Goal: Obtain resource: Download file/media

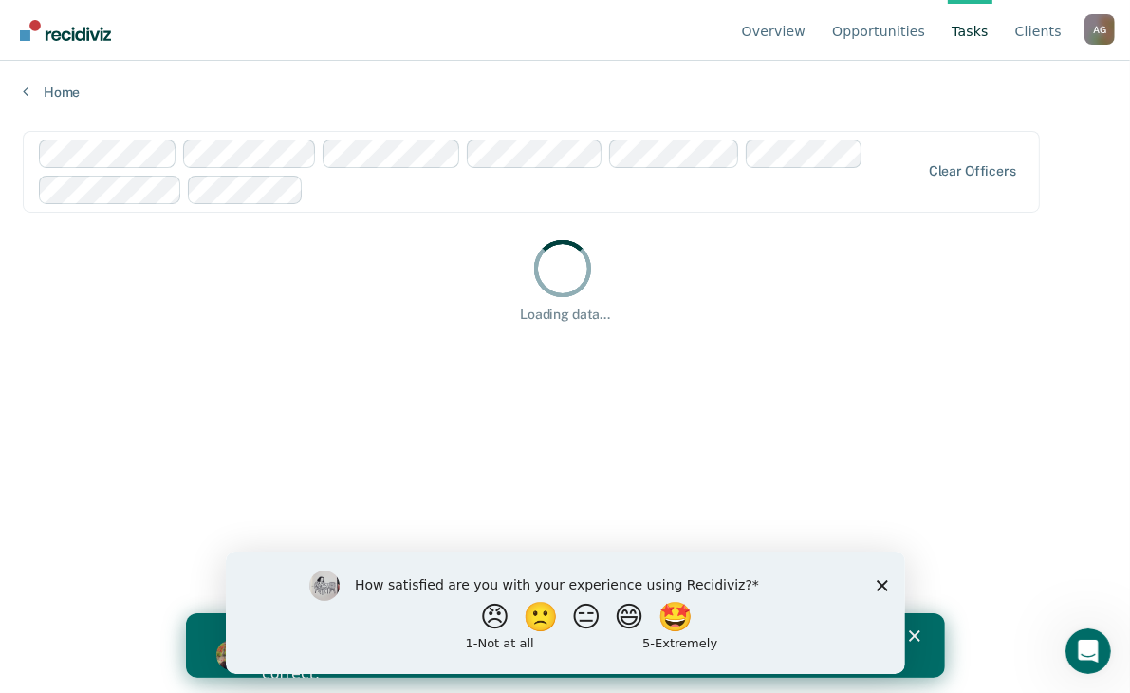
click at [874, 586] on div "How satisfied are you with your experience using Recidiviz? 😠 🙁 😑 😄 🤩 1 - Not a…" at bounding box center [564, 611] width 679 height 122
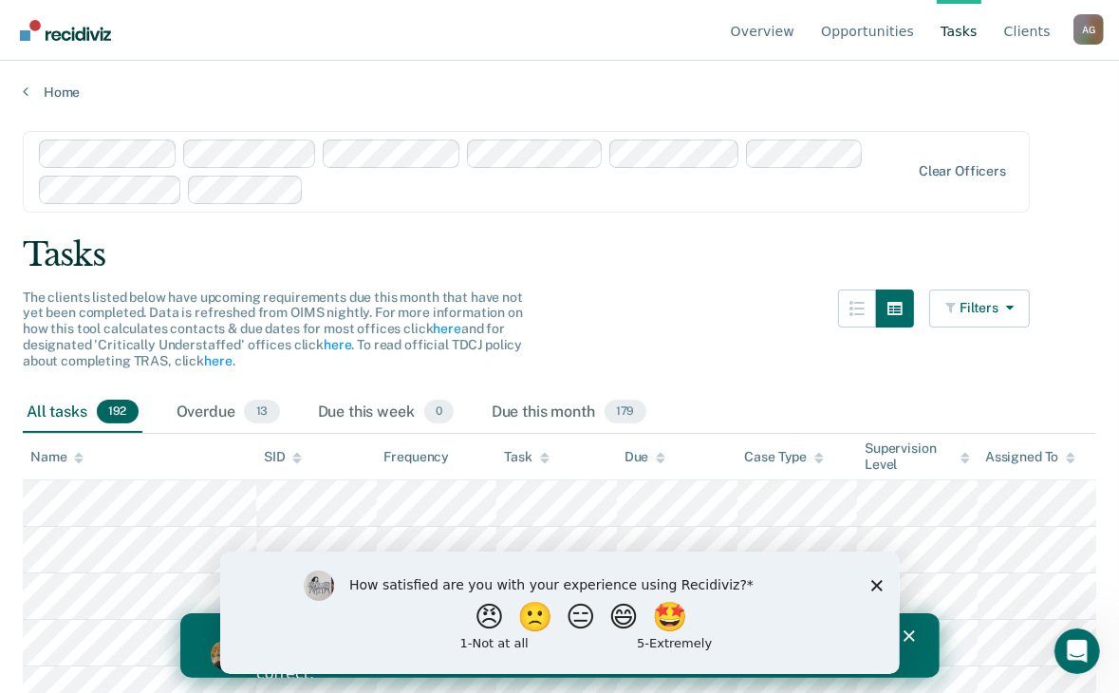
click at [876, 586] on polygon "Close survey" at bounding box center [875, 584] width 11 height 11
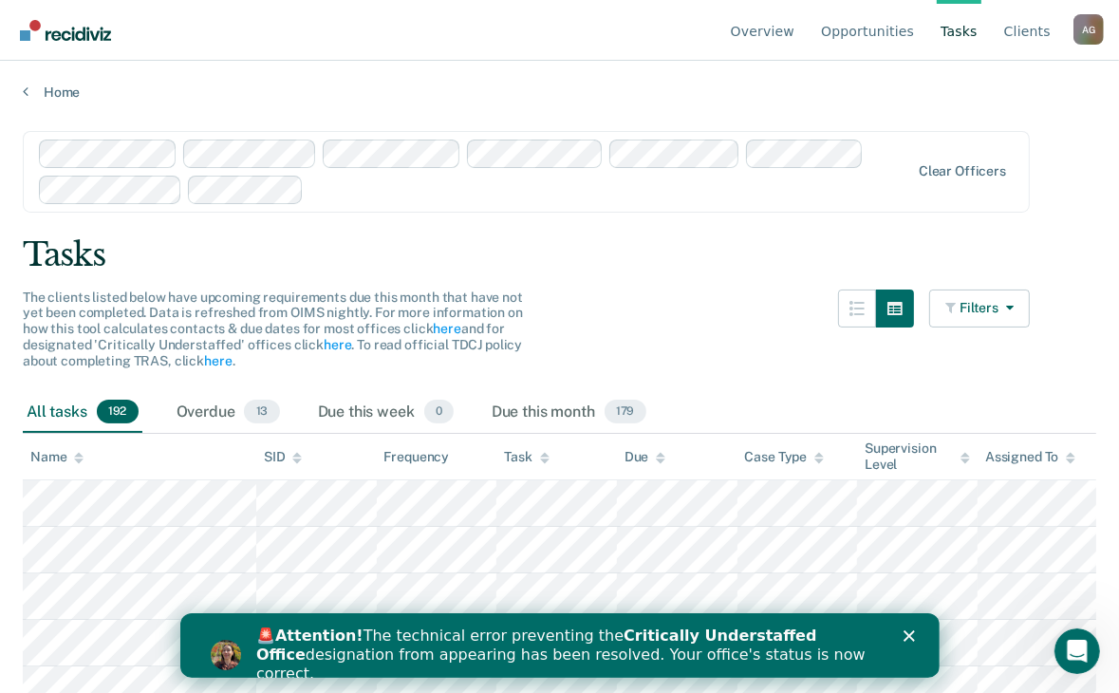
click at [902, 632] on icon "Close" at bounding box center [907, 634] width 11 height 11
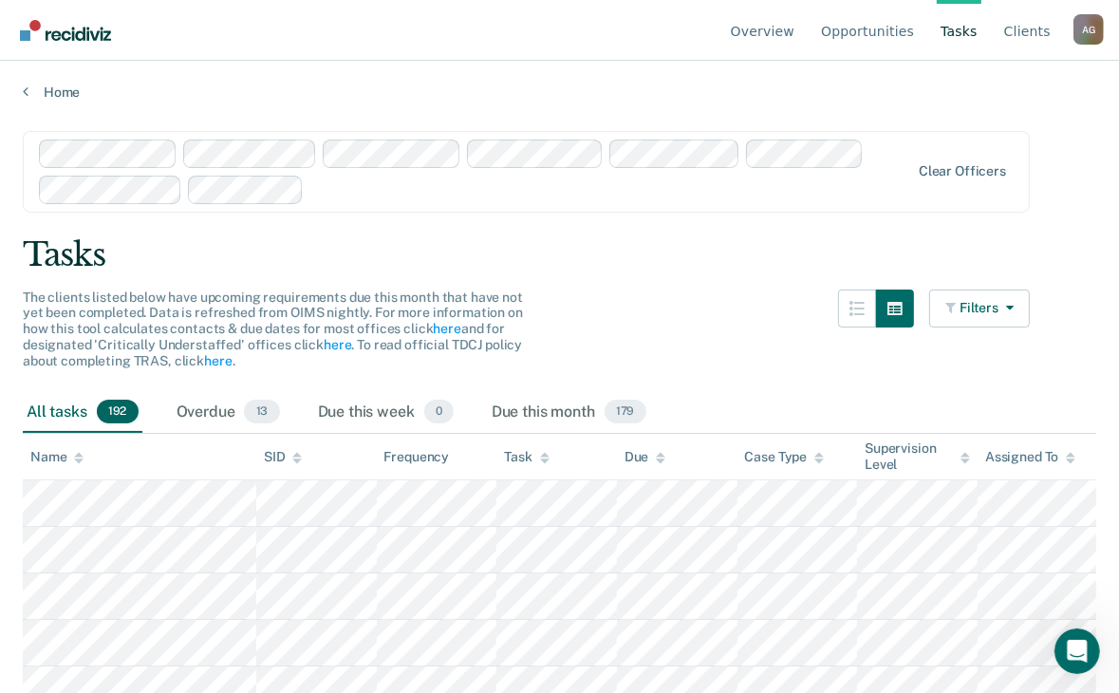
click at [610, 311] on div "The clients listed below have upcoming requirements due this month that have no…" at bounding box center [526, 340] width 1007 height 102
click at [873, 27] on link "Opportunities" at bounding box center [867, 30] width 101 height 61
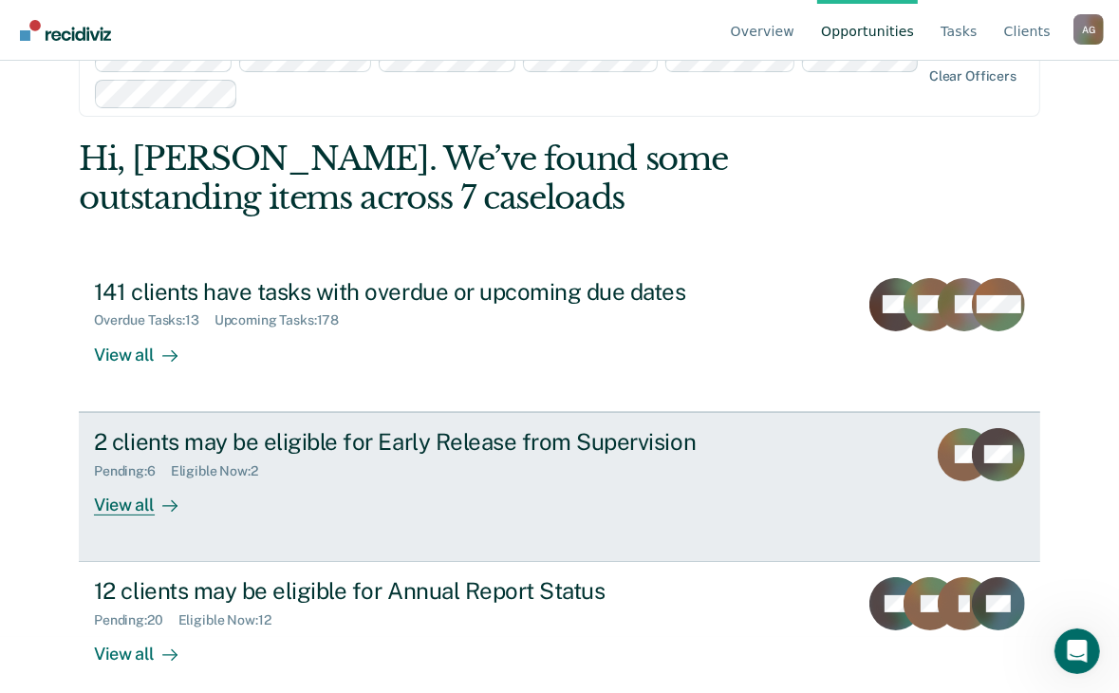
scroll to position [72, 0]
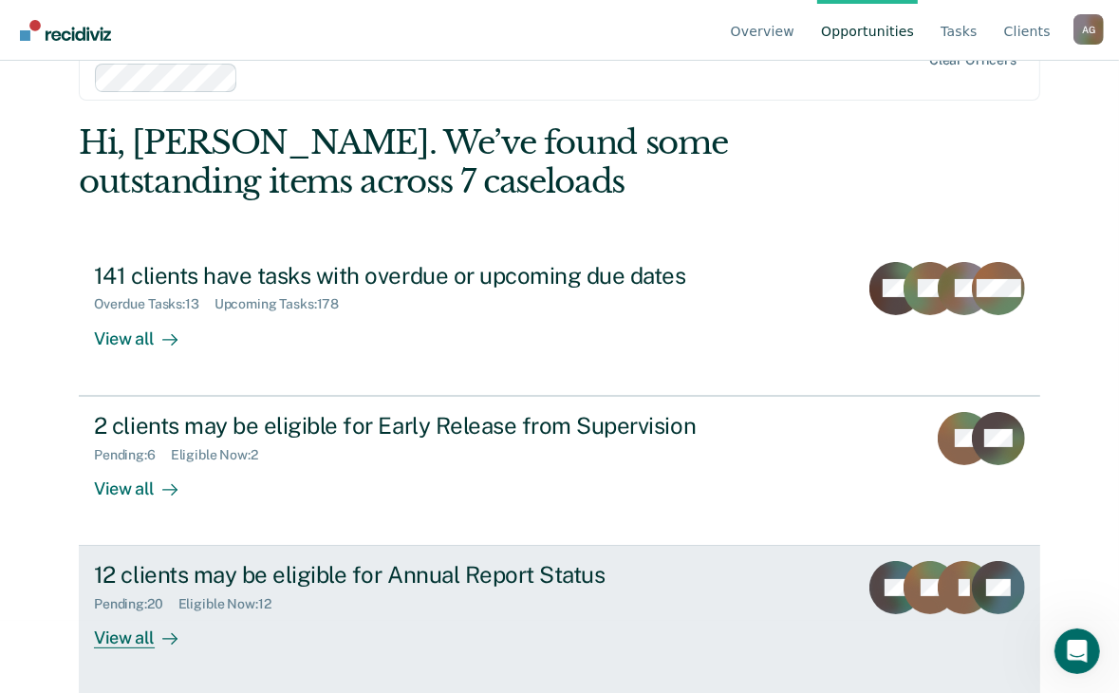
click at [122, 634] on div "View all" at bounding box center [147, 630] width 106 height 37
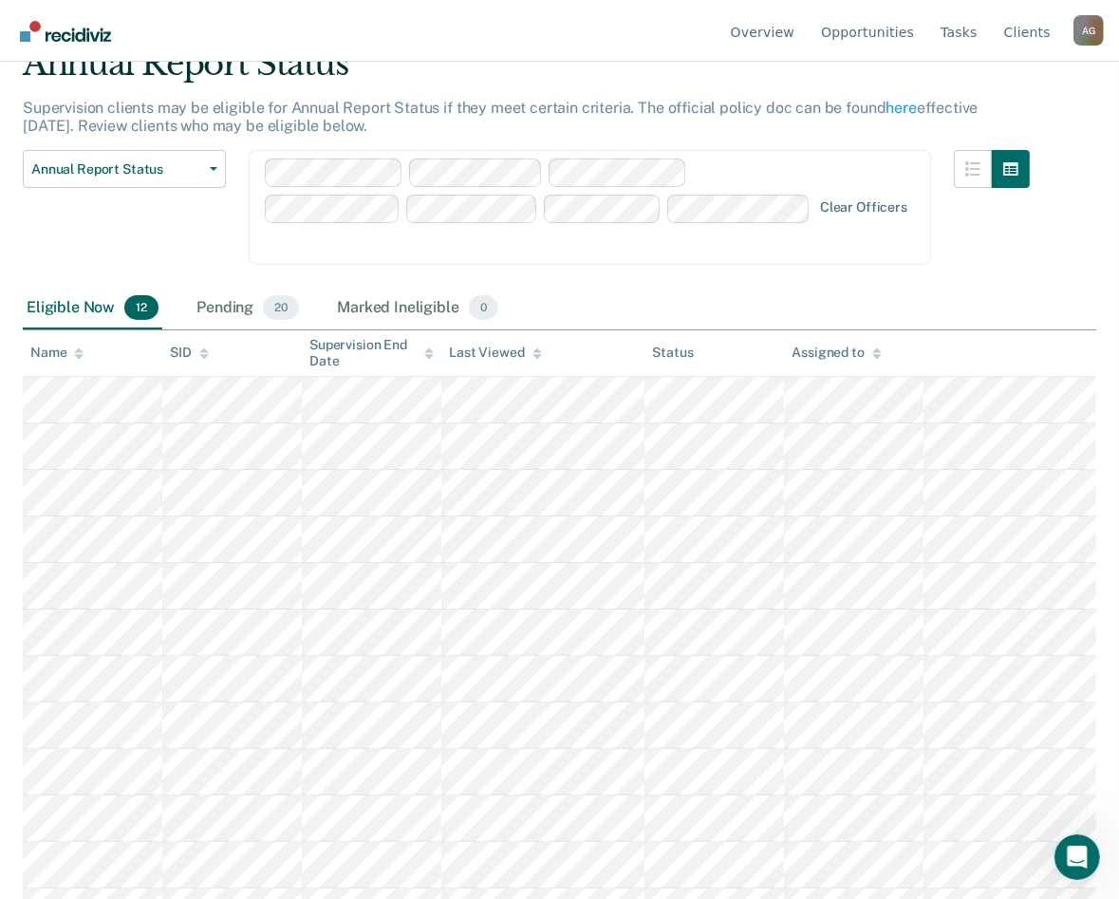
scroll to position [86, 0]
click at [204, 288] on div "Pending 20" at bounding box center [248, 309] width 110 height 42
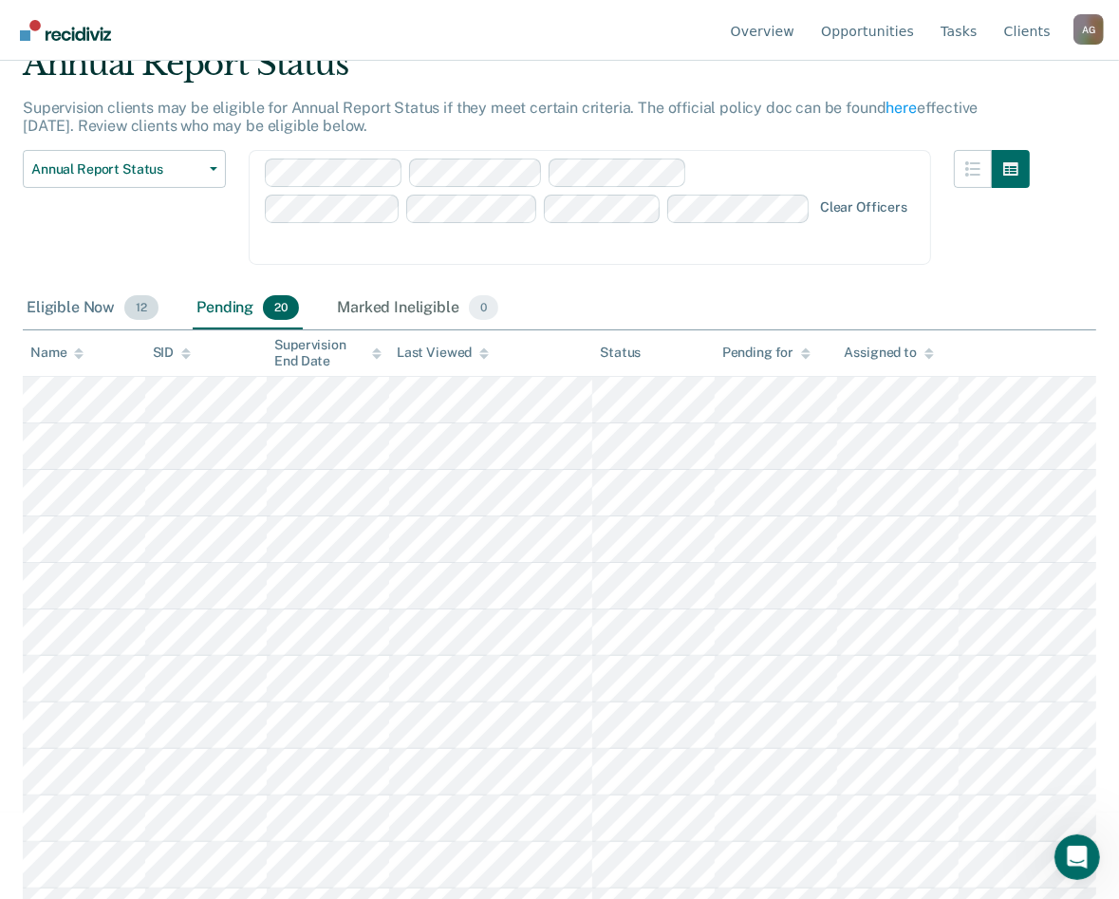
click at [63, 288] on div "Eligible Now 12" at bounding box center [93, 309] width 140 height 42
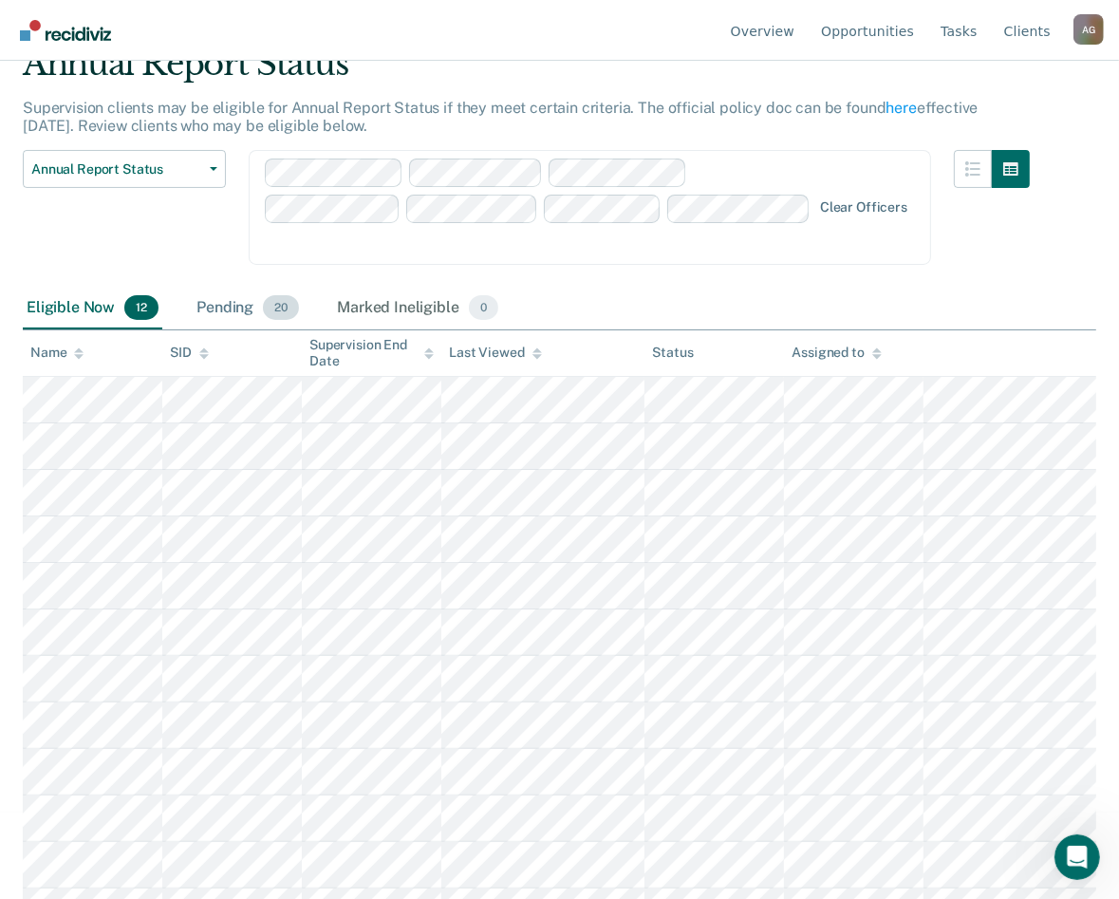
click at [211, 288] on div "Pending 20" at bounding box center [248, 309] width 110 height 42
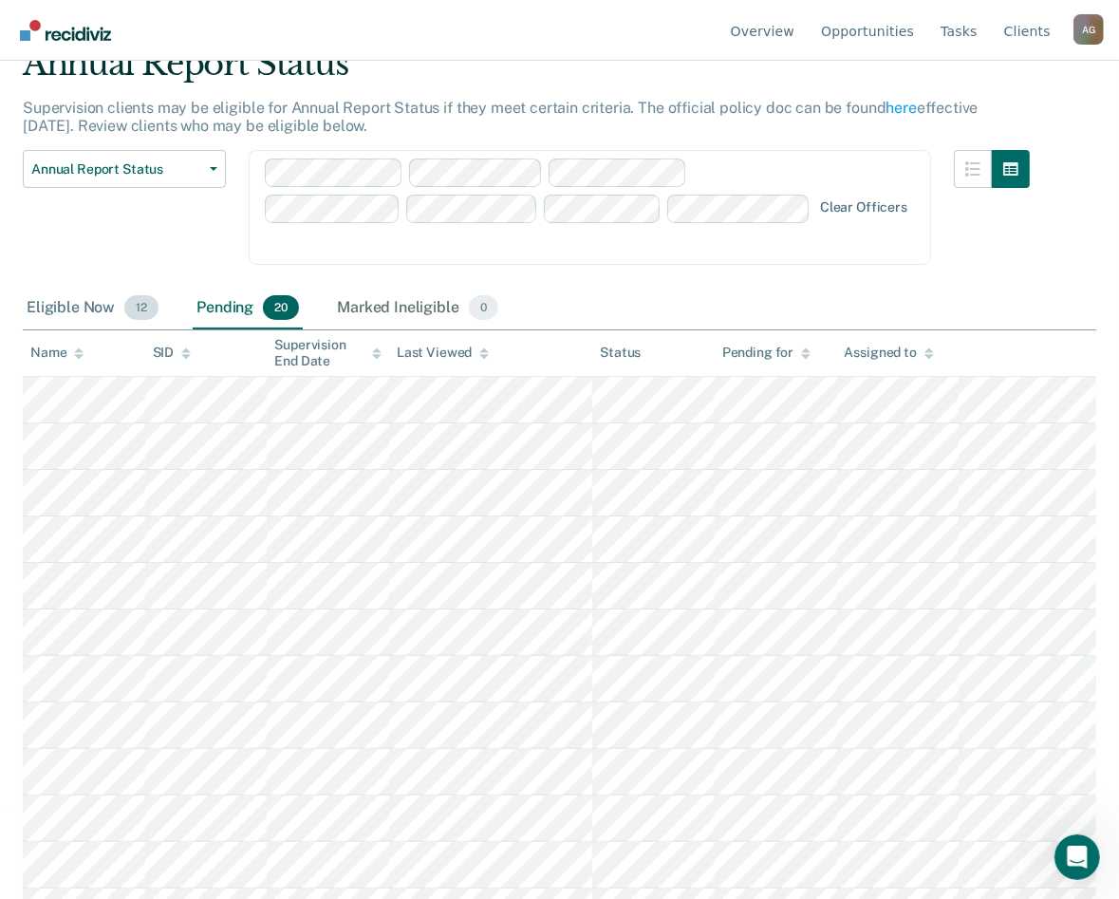
click at [61, 288] on div "Eligible Now 12" at bounding box center [93, 309] width 140 height 42
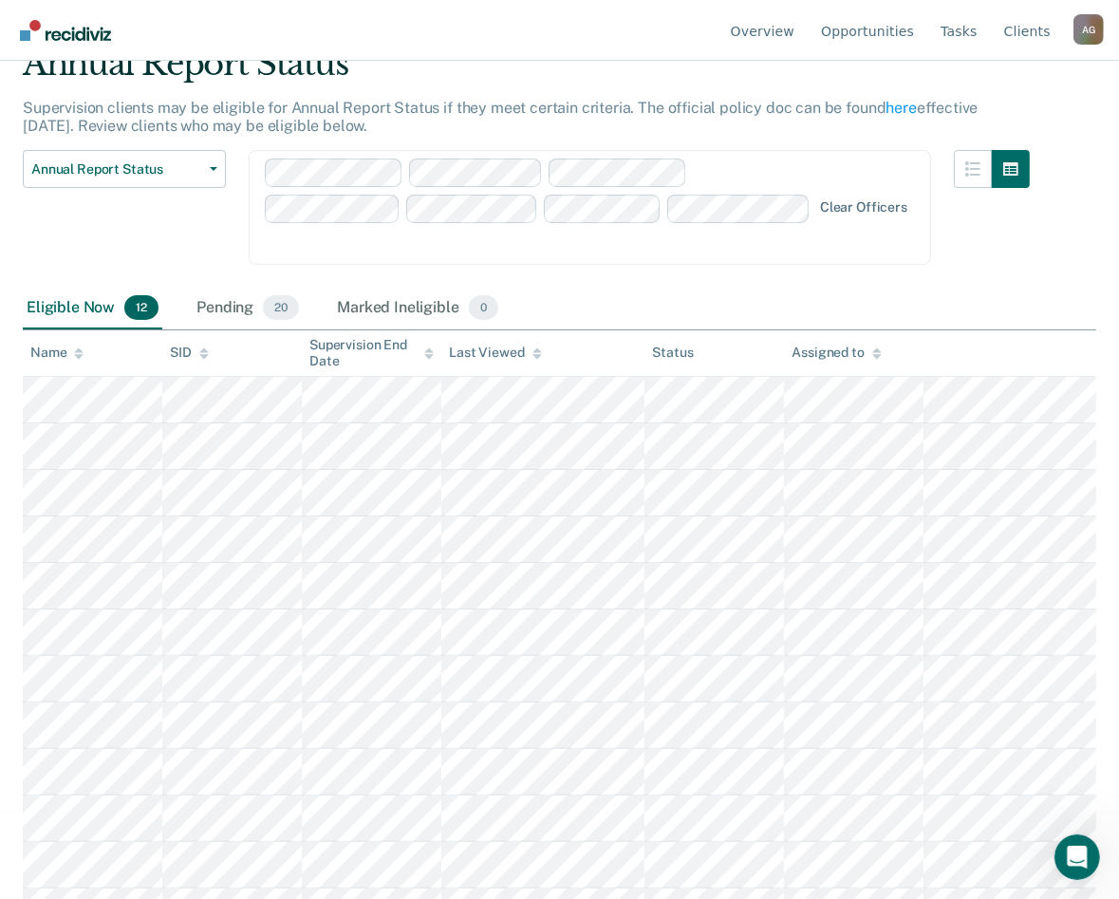
click at [1016, 242] on div at bounding box center [992, 219] width 76 height 138
click at [1014, 288] on div "Eligible Now 12 Pending 20 Marked Ineligible 0" at bounding box center [559, 309] width 1073 height 43
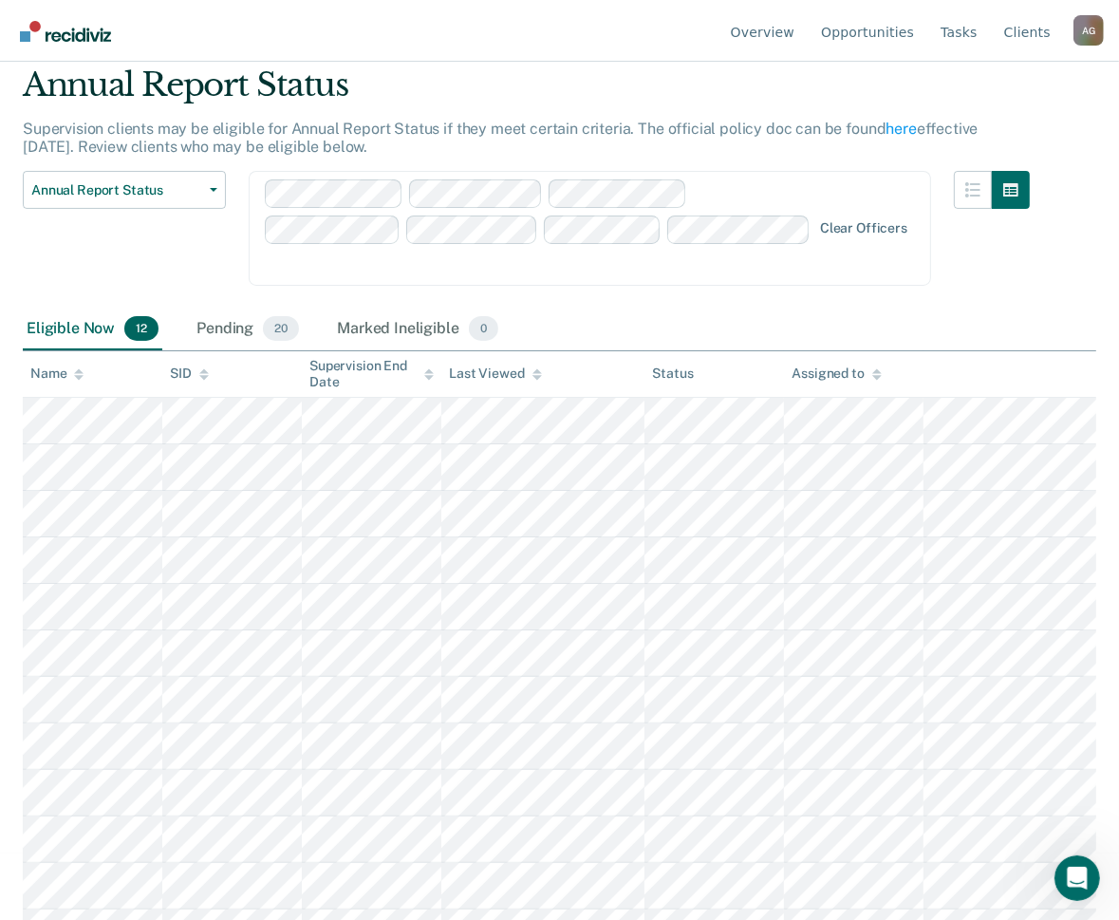
scroll to position [65, 0]
click at [130, 194] on span "Annual Report Status" at bounding box center [116, 190] width 171 height 16
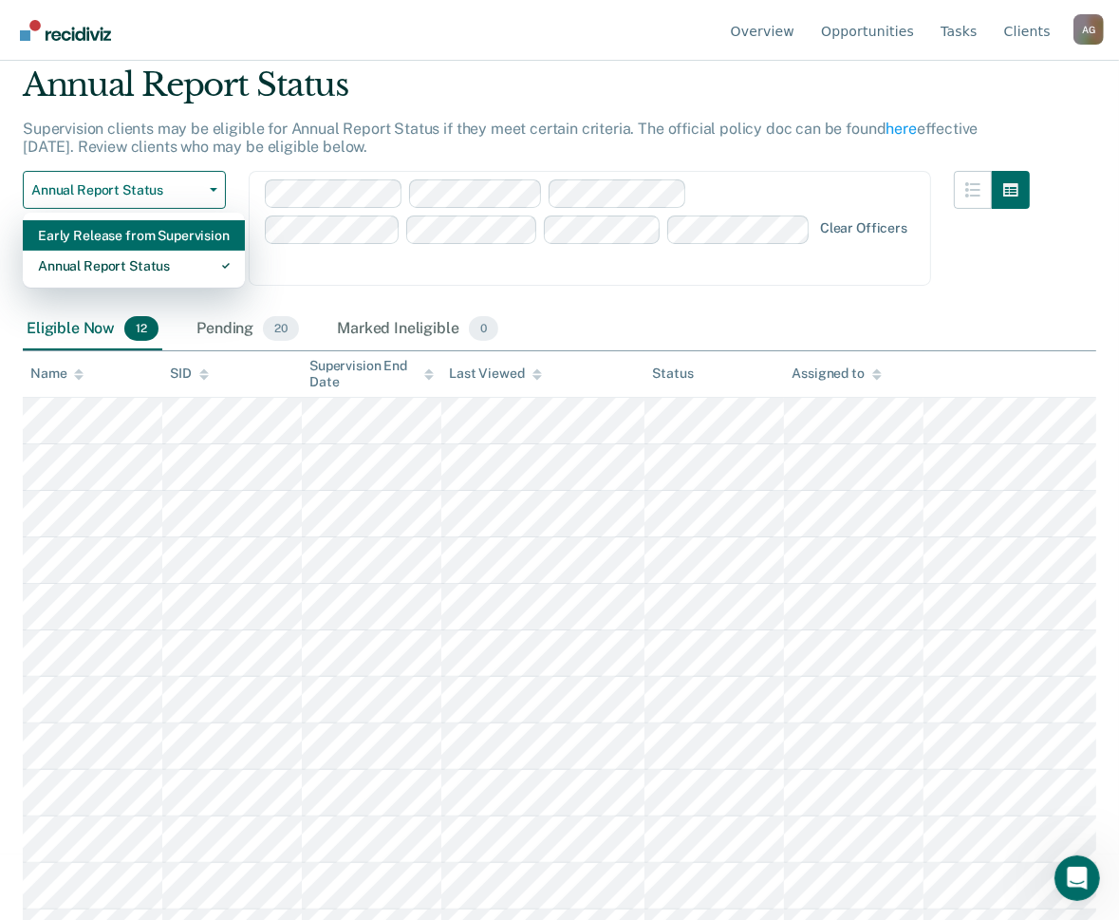
drag, startPoint x: 135, startPoint y: 259, endPoint x: 143, endPoint y: 241, distance: 20.0
click at [143, 241] on div "Early Release from Supervision Annual Report Status" at bounding box center [134, 251] width 222 height 76
click at [143, 241] on div "Early Release from Supervision" at bounding box center [134, 235] width 192 height 30
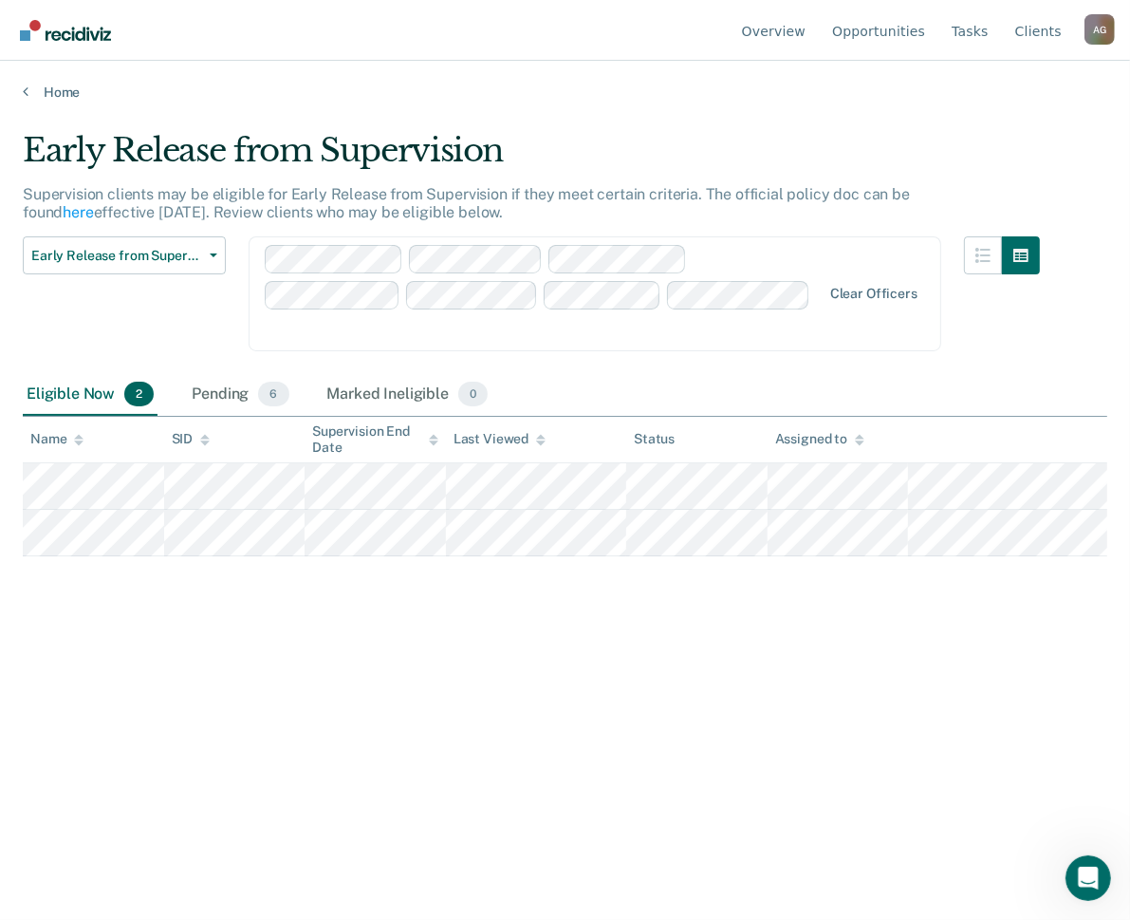
click at [233, 646] on div "Early Release from Supervision Supervision clients may be eligible for Early Re…" at bounding box center [565, 454] width 1085 height 646
click at [183, 251] on span "Early Release from Supervision" at bounding box center [116, 256] width 171 height 16
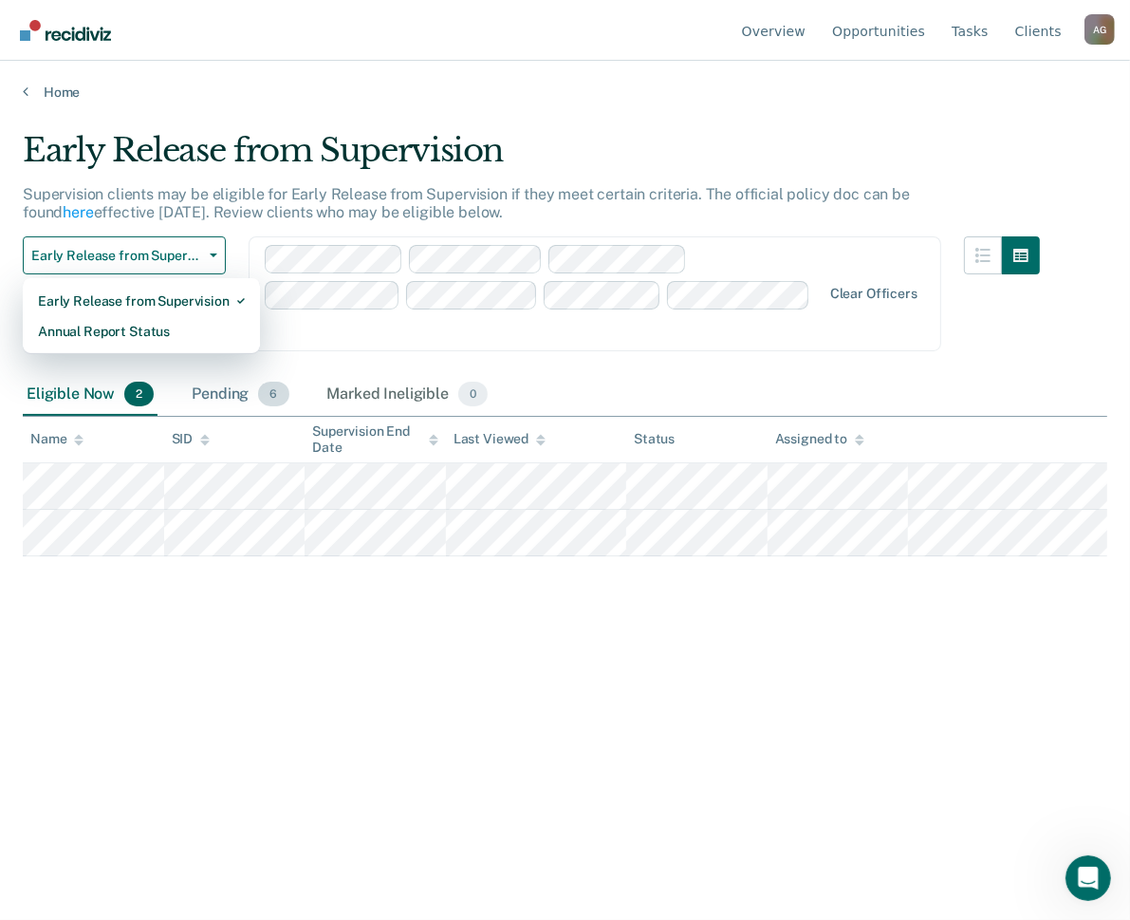
click at [233, 374] on div "Pending 6" at bounding box center [240, 395] width 104 height 42
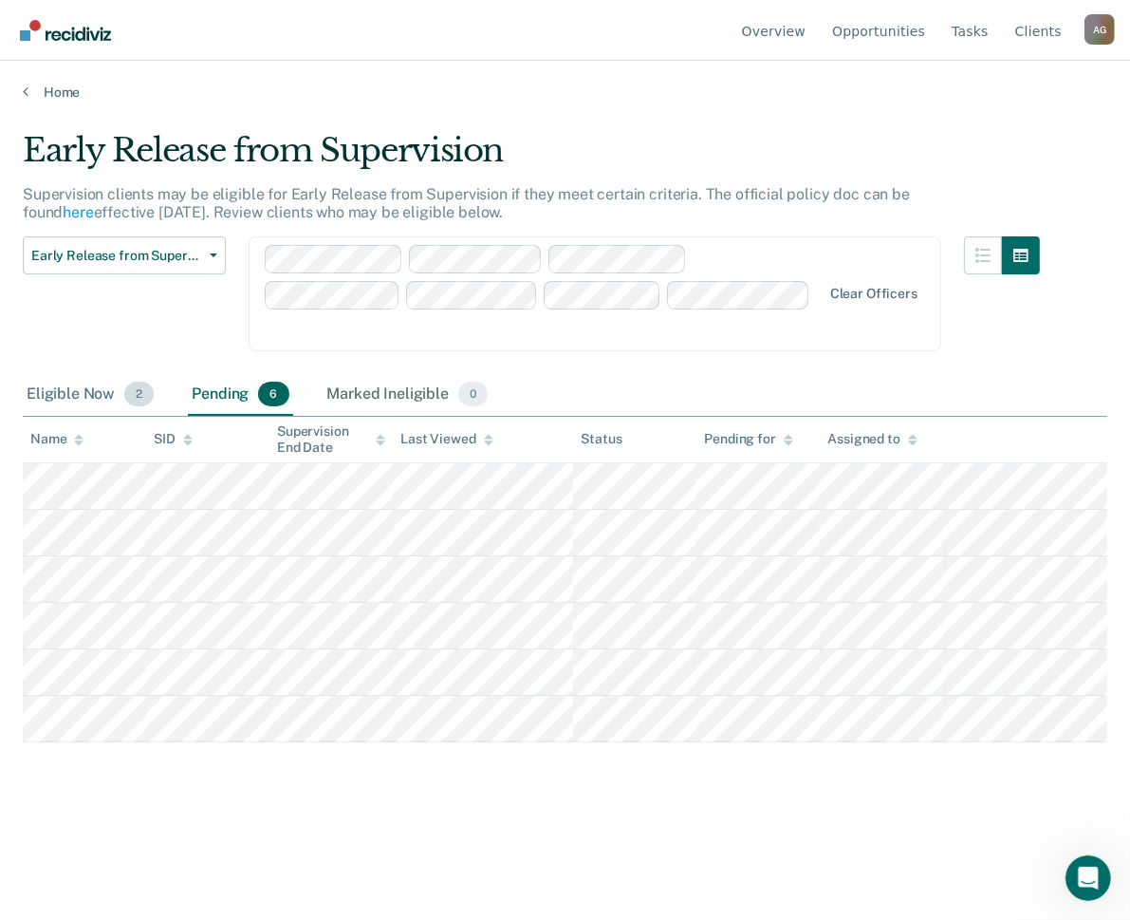
click at [77, 374] on div "Eligible Now 2" at bounding box center [90, 395] width 135 height 42
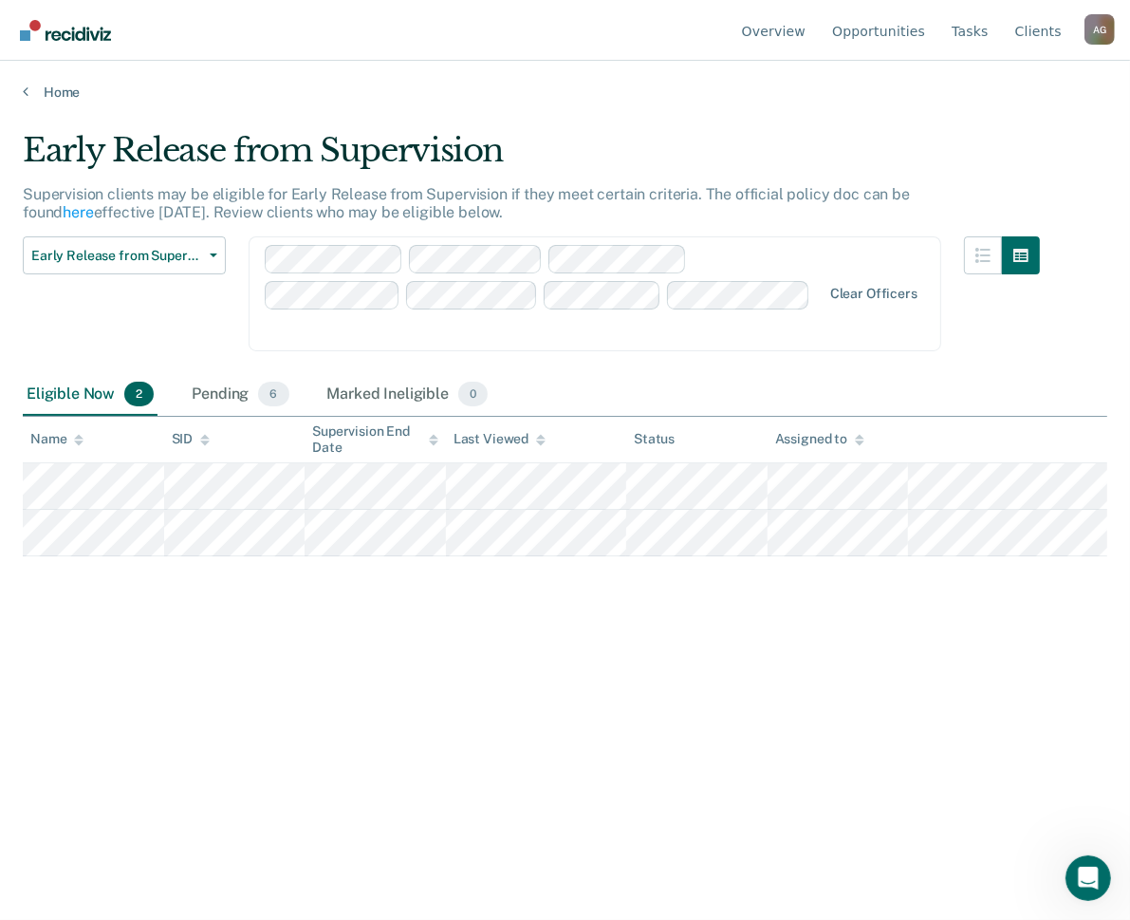
click at [175, 645] on div "Early Release from Supervision Supervision clients may be eligible for Early Re…" at bounding box center [565, 454] width 1085 height 646
click at [111, 259] on span "Early Release from Supervision" at bounding box center [116, 256] width 171 height 16
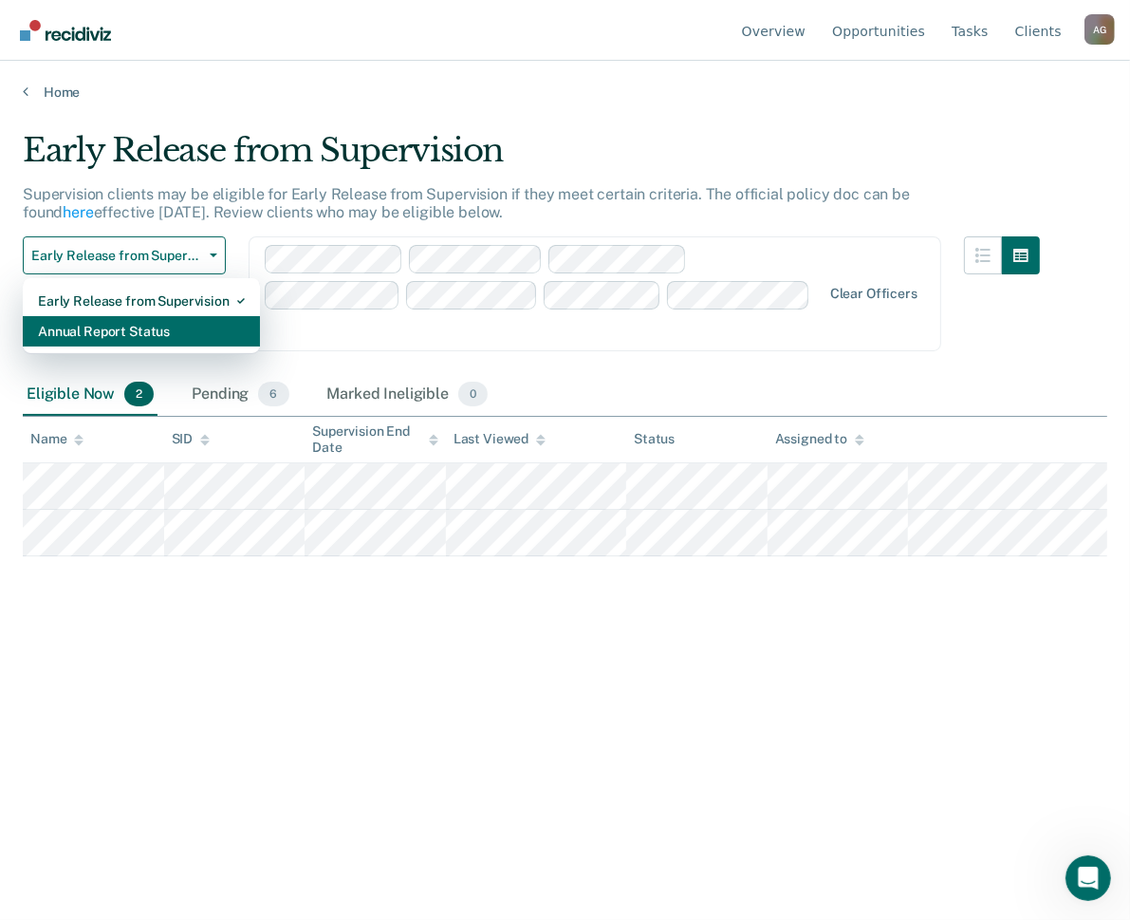
click at [87, 322] on div "Annual Report Status" at bounding box center [141, 331] width 207 height 30
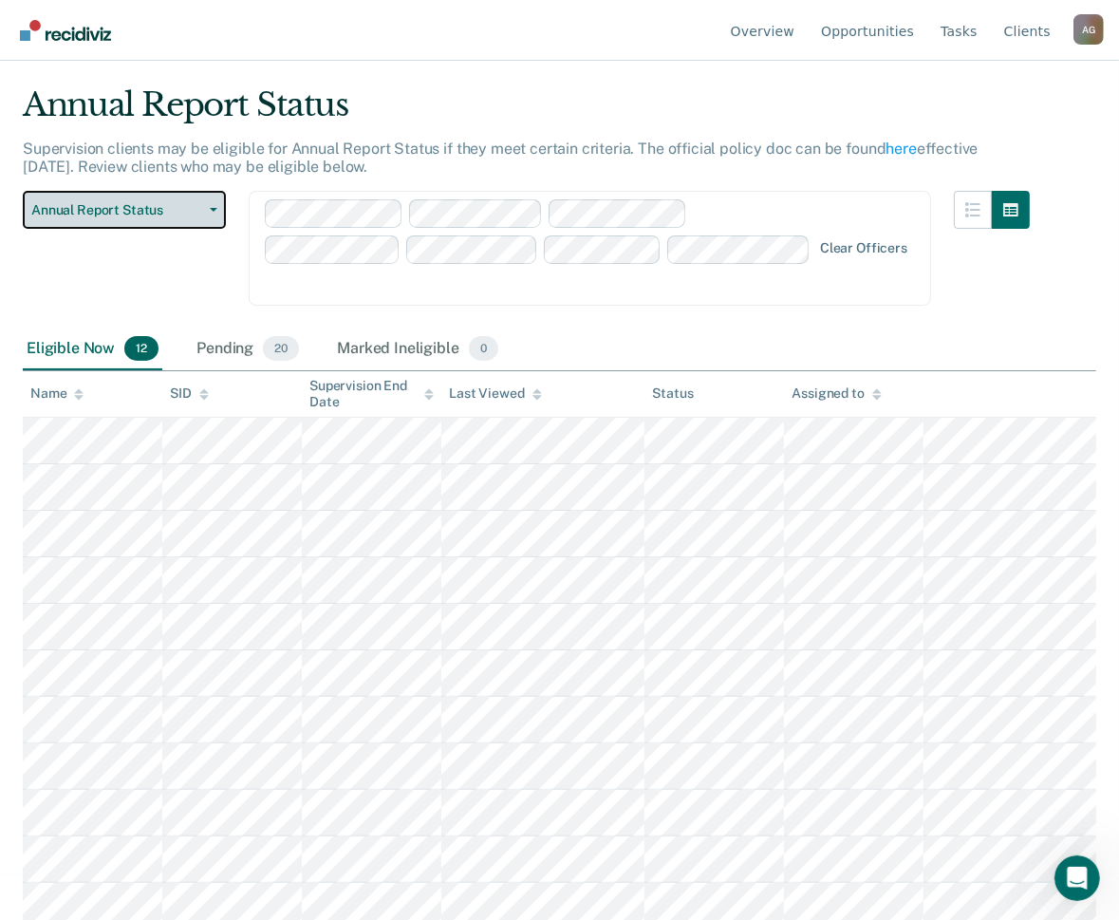
scroll to position [65, 0]
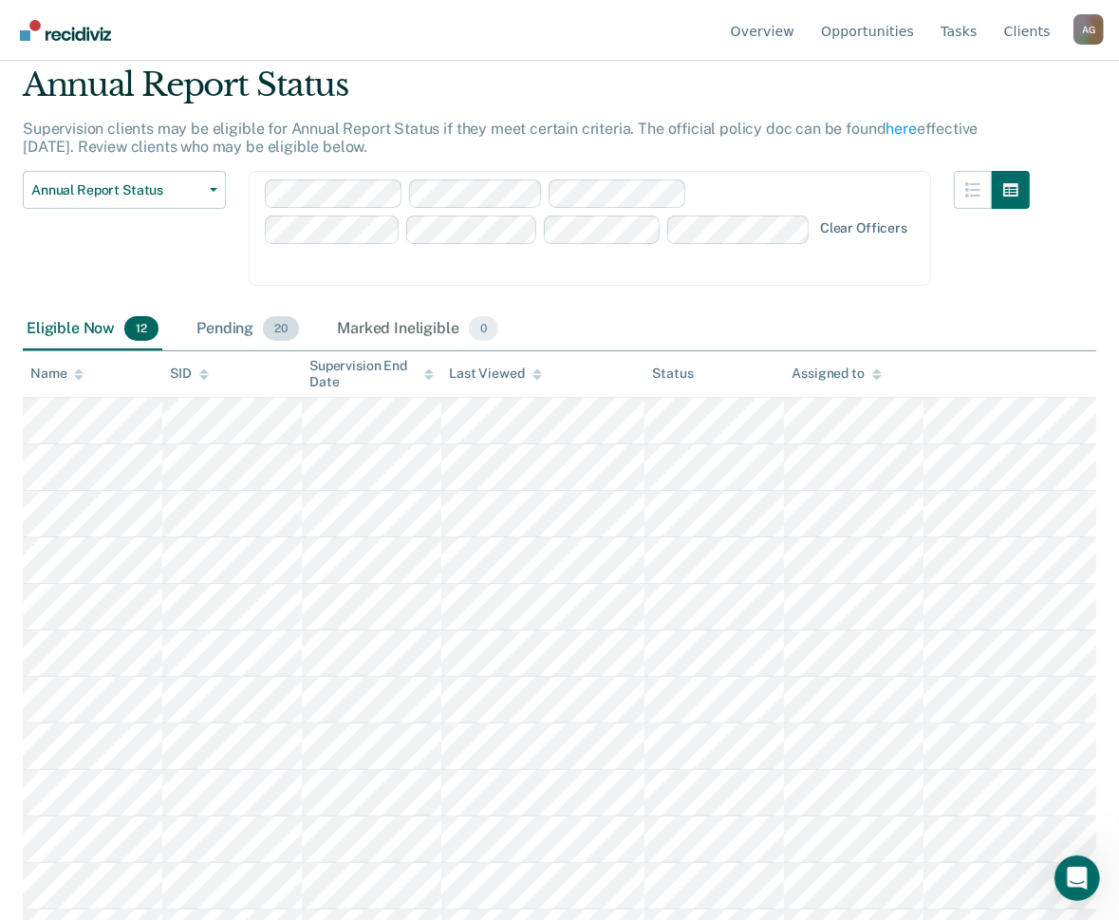
click at [243, 308] on div "Pending 20" at bounding box center [248, 329] width 110 height 42
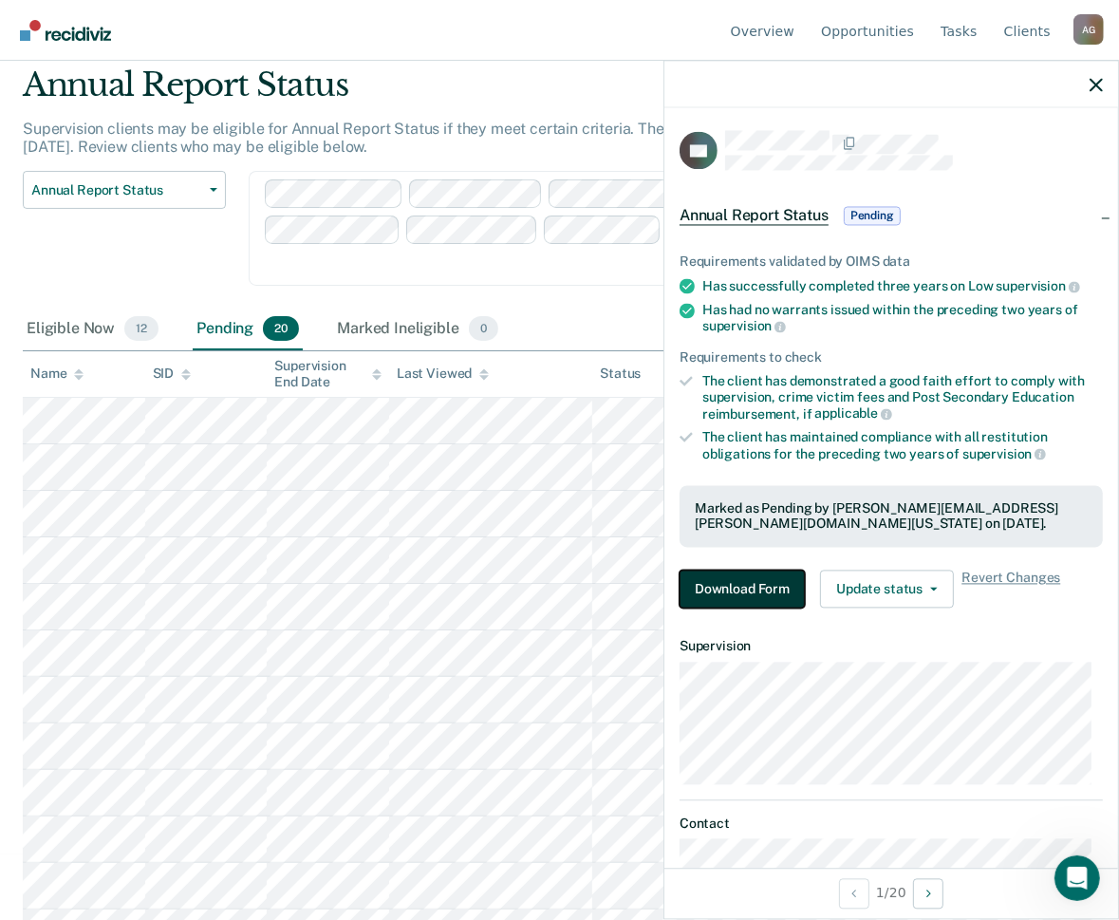
click at [772, 581] on button "Download Form" at bounding box center [741, 589] width 125 height 38
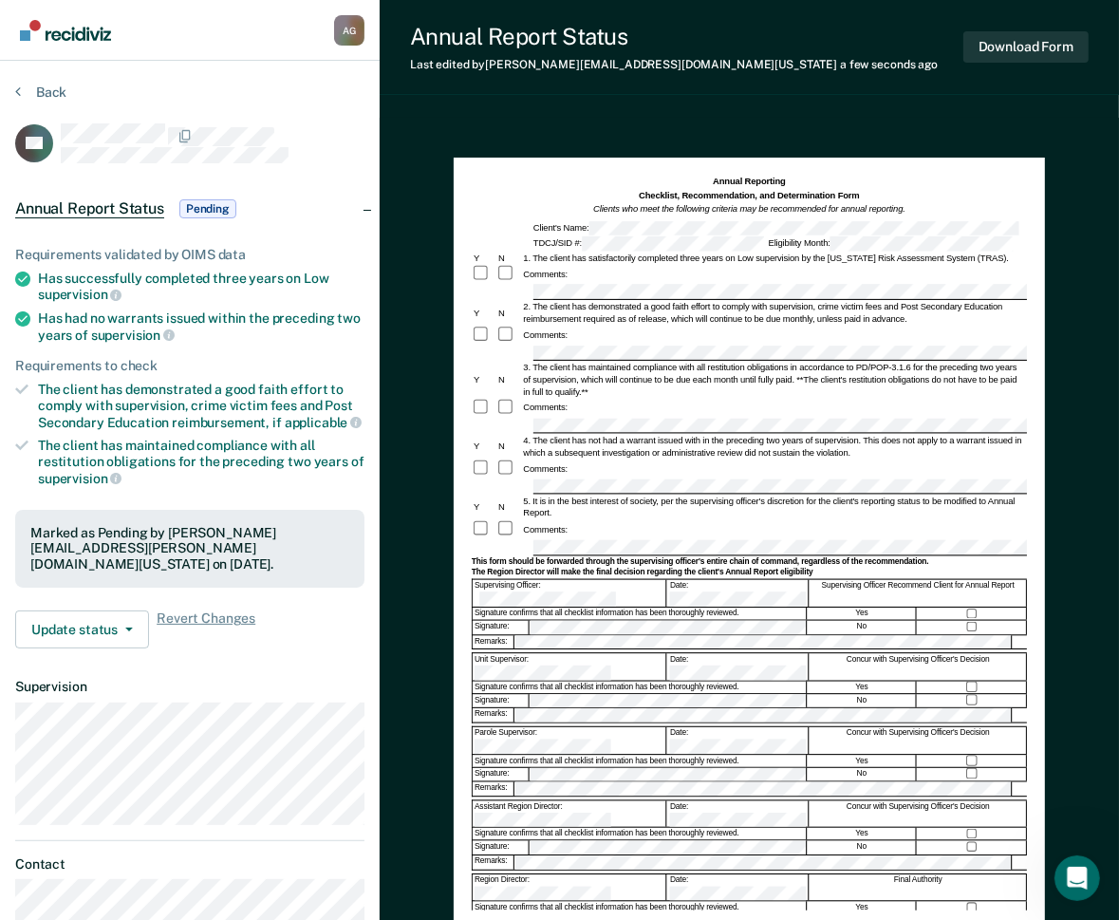
click at [628, 129] on div "Annual Reporting Checklist, Recommendation, and Determination Form Clients who …" at bounding box center [749, 600] width 739 height 965
click at [1006, 43] on button "Download Form" at bounding box center [1025, 46] width 125 height 31
